Goal: Check status

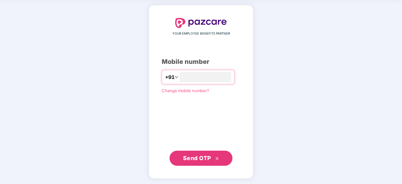
type input "**********"
click at [199, 153] on span "Send OTP" at bounding box center [201, 157] width 36 height 9
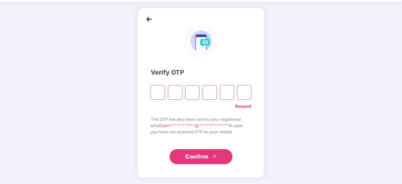
scroll to position [21, 0]
paste input "*"
type input "*"
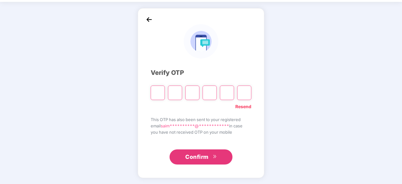
type input "*"
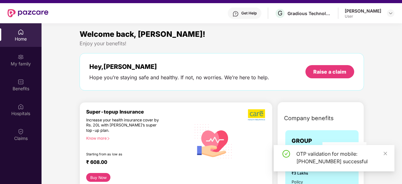
scroll to position [10, 0]
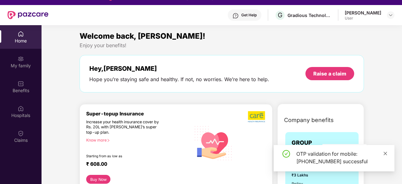
click at [385, 153] on icon "close" at bounding box center [385, 153] width 3 height 3
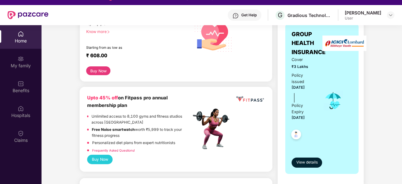
scroll to position [109, 0]
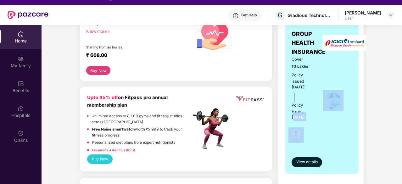
drag, startPoint x: 292, startPoint y: 104, endPoint x: 327, endPoint y: 103, distance: 34.6
click at [327, 103] on div "Cover ₹3 Lakhs Policy issued [DATE] Policy Expiry [DATE]" at bounding box center [322, 100] width 61 height 88
click at [303, 86] on div "Policy issued [DATE] Policy Expiry [DATE]" at bounding box center [303, 96] width 23 height 49
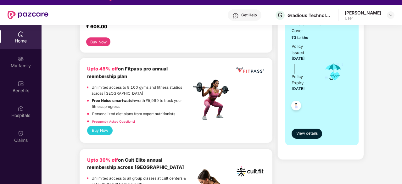
scroll to position [138, 0]
click at [310, 130] on span "View details" at bounding box center [306, 133] width 21 height 6
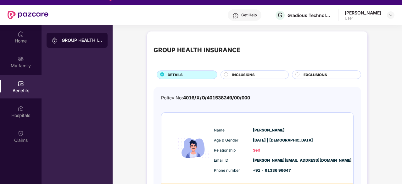
scroll to position [31, 0]
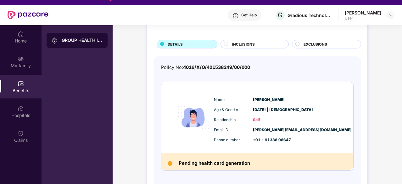
click at [196, 119] on img at bounding box center [194, 118] width 38 height 52
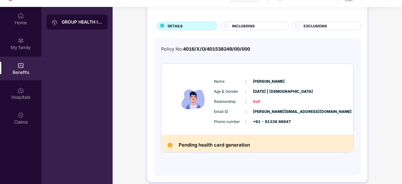
scroll to position [18, 0]
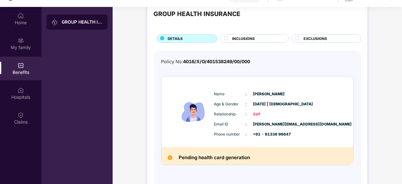
click at [249, 39] on span "INCLUSIONS" at bounding box center [243, 39] width 23 height 6
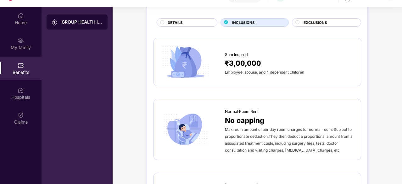
scroll to position [34, 0]
click at [303, 21] on div "EXCLUSIONS" at bounding box center [328, 22] width 57 height 7
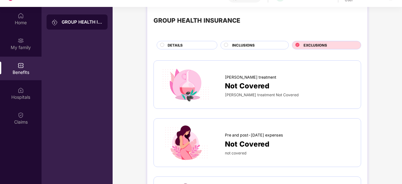
scroll to position [0, 0]
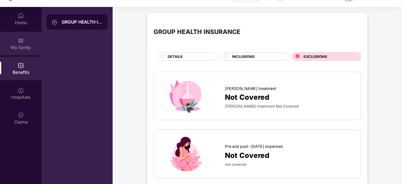
click at [25, 49] on div "My family" at bounding box center [21, 47] width 42 height 6
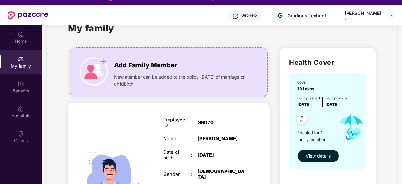
scroll to position [25, 0]
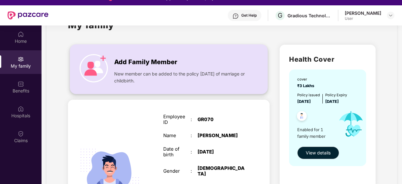
click at [101, 57] on img at bounding box center [94, 68] width 28 height 28
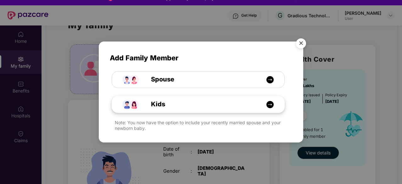
scroll to position [35, 0]
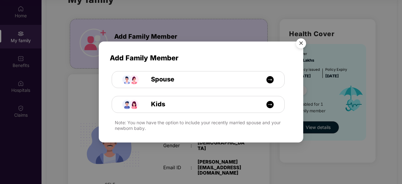
click at [302, 43] on img "Close" at bounding box center [301, 45] width 18 height 18
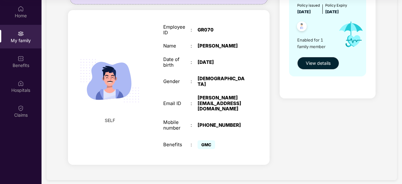
scroll to position [0, 0]
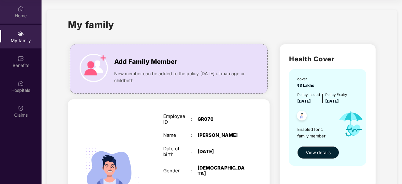
click at [22, 13] on div "Home" at bounding box center [21, 16] width 42 height 6
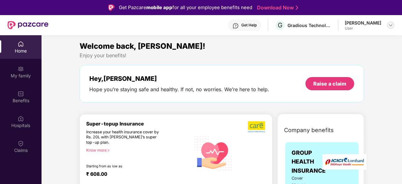
click at [391, 25] on img at bounding box center [390, 25] width 5 height 5
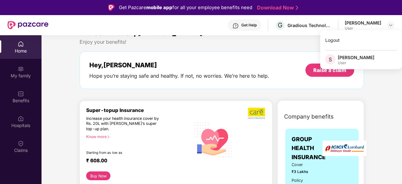
scroll to position [28, 0]
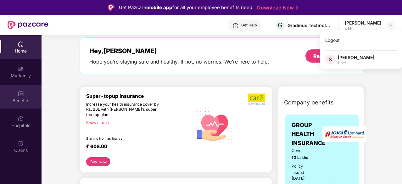
click at [18, 97] on div "Benefits" at bounding box center [21, 100] width 42 height 6
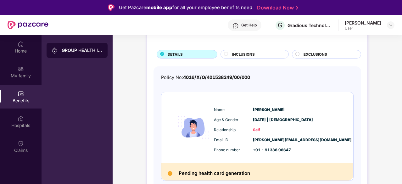
scroll to position [35, 0]
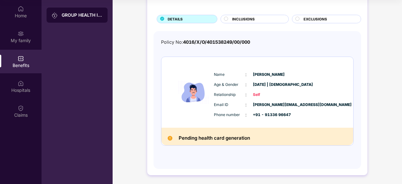
click at [20, 61] on img at bounding box center [21, 58] width 6 height 6
click at [19, 37] on div "My family" at bounding box center [21, 40] width 42 height 6
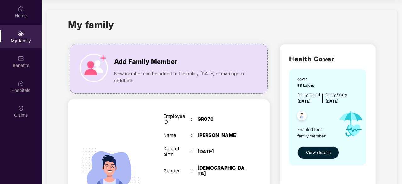
scroll to position [89, 0]
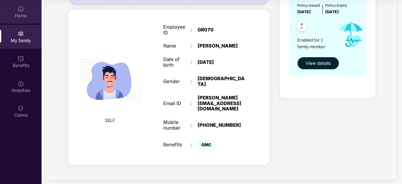
click at [15, 14] on div "Home" at bounding box center [21, 16] width 42 height 6
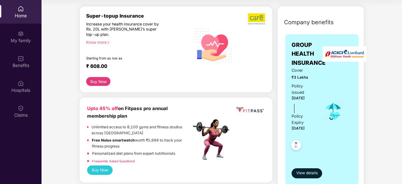
scroll to position [73, 0]
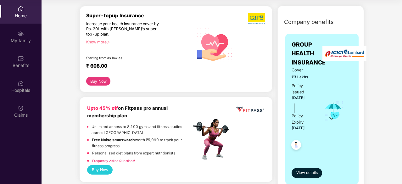
click at [156, 126] on p "Unlimited access to 8,100 gyms and fitness studios across [GEOGRAPHIC_DATA]" at bounding box center [141, 130] width 99 height 12
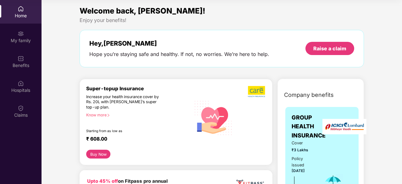
scroll to position [0, 0]
